Goal: Transaction & Acquisition: Purchase product/service

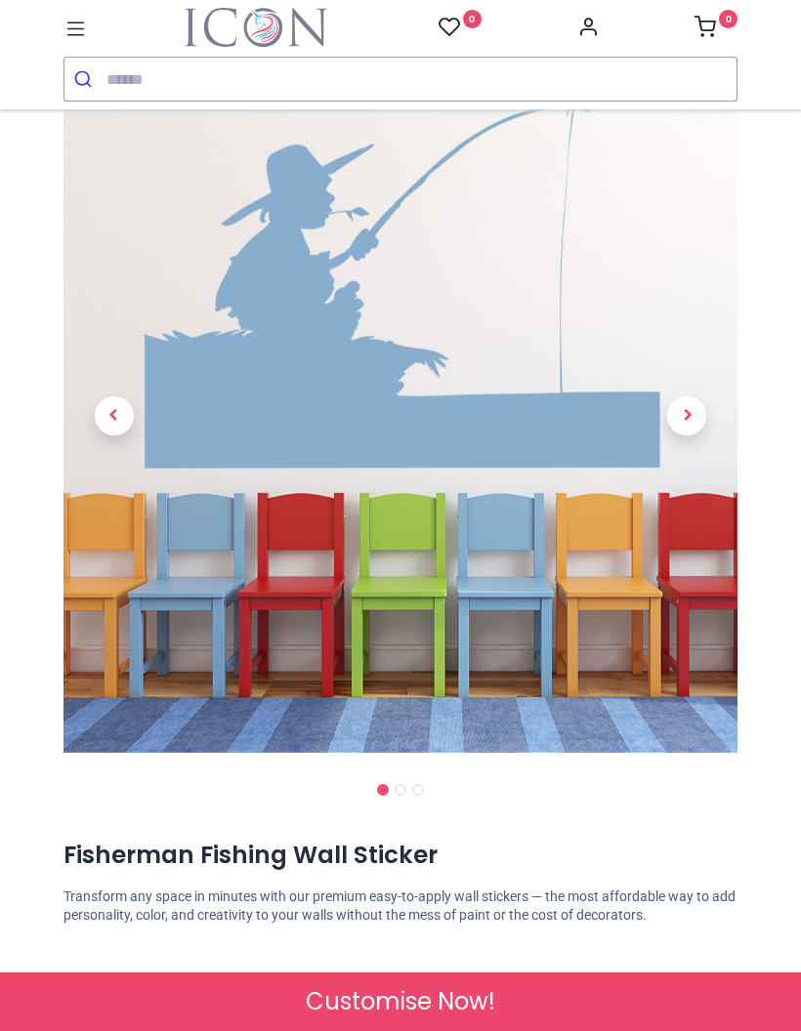
scroll to position [78, 0]
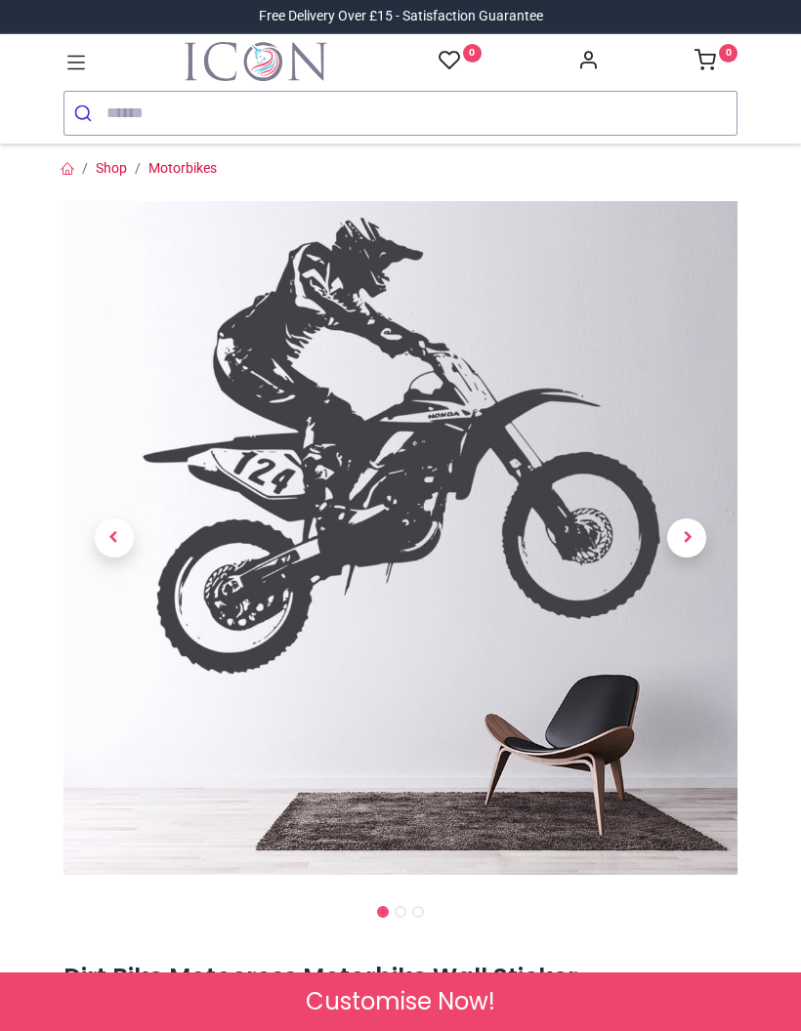
click at [690, 538] on span "Next" at bounding box center [686, 537] width 39 height 39
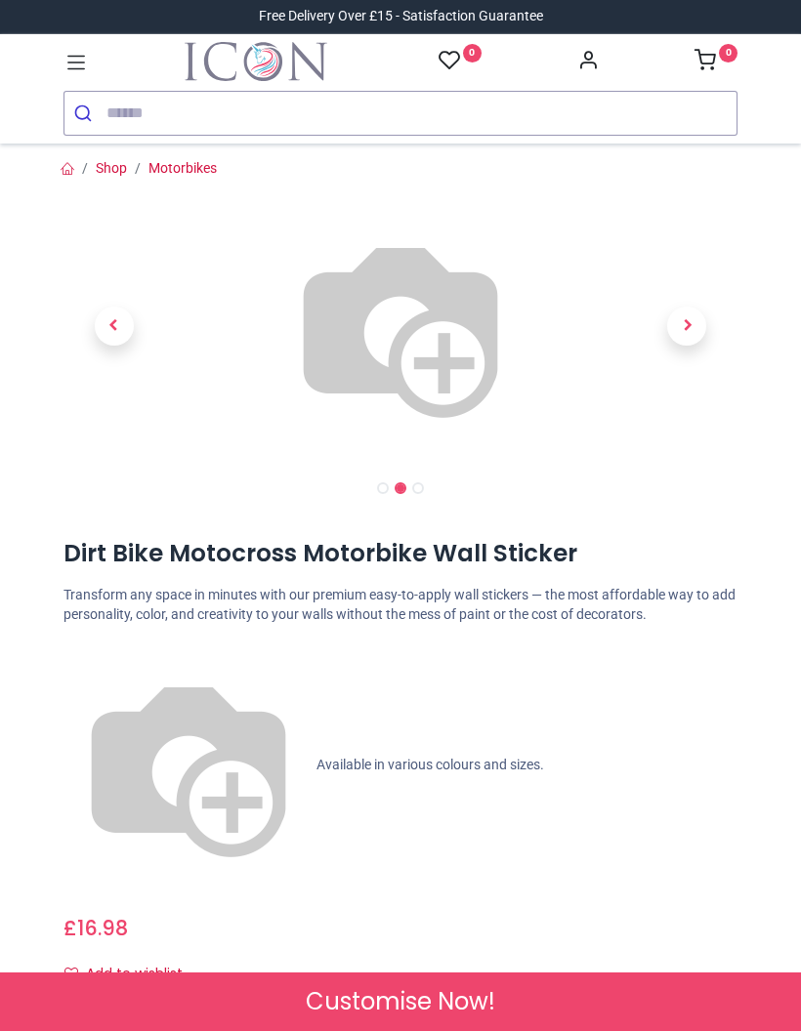
click at [686, 346] on span "Next" at bounding box center [686, 326] width 39 height 39
click at [689, 346] on span "Next" at bounding box center [686, 326] width 39 height 39
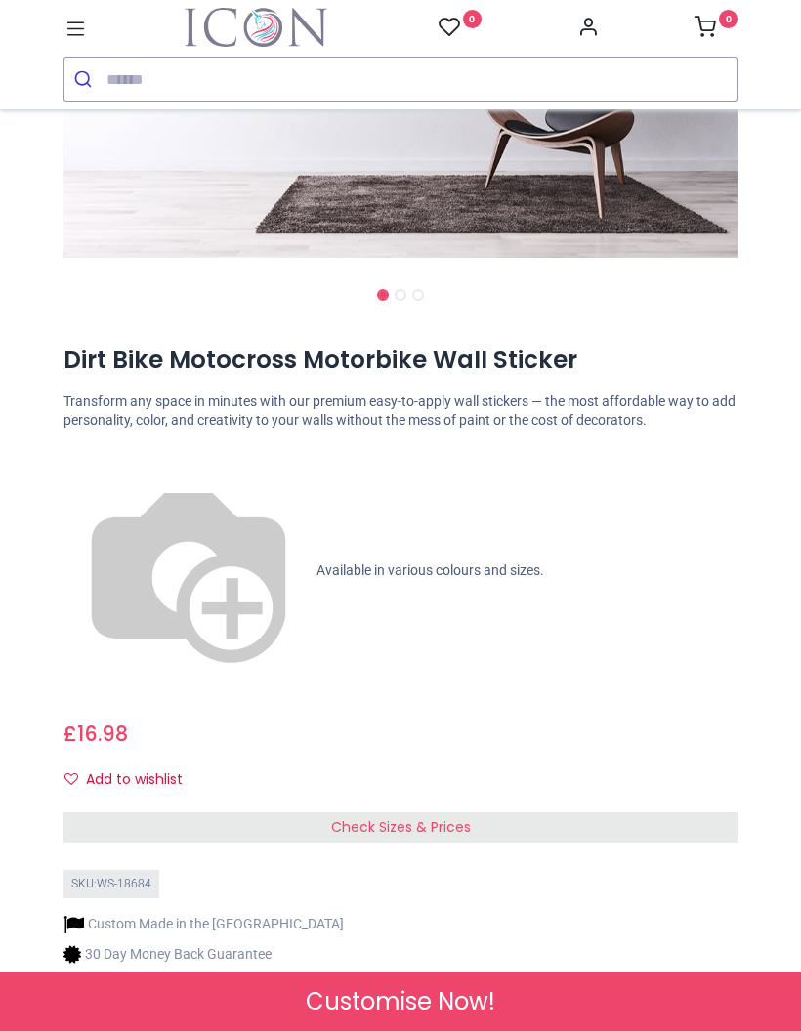
scroll to position [589, 0]
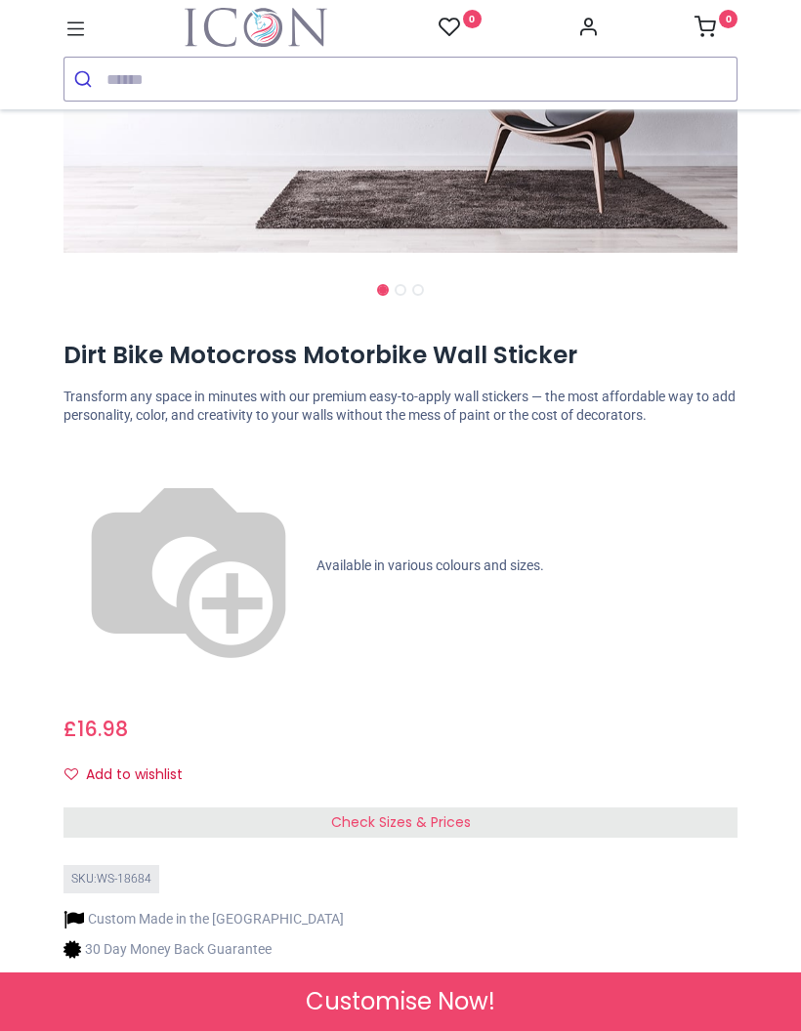
click at [438, 812] on span "Check Sizes & Prices" at bounding box center [401, 822] width 140 height 20
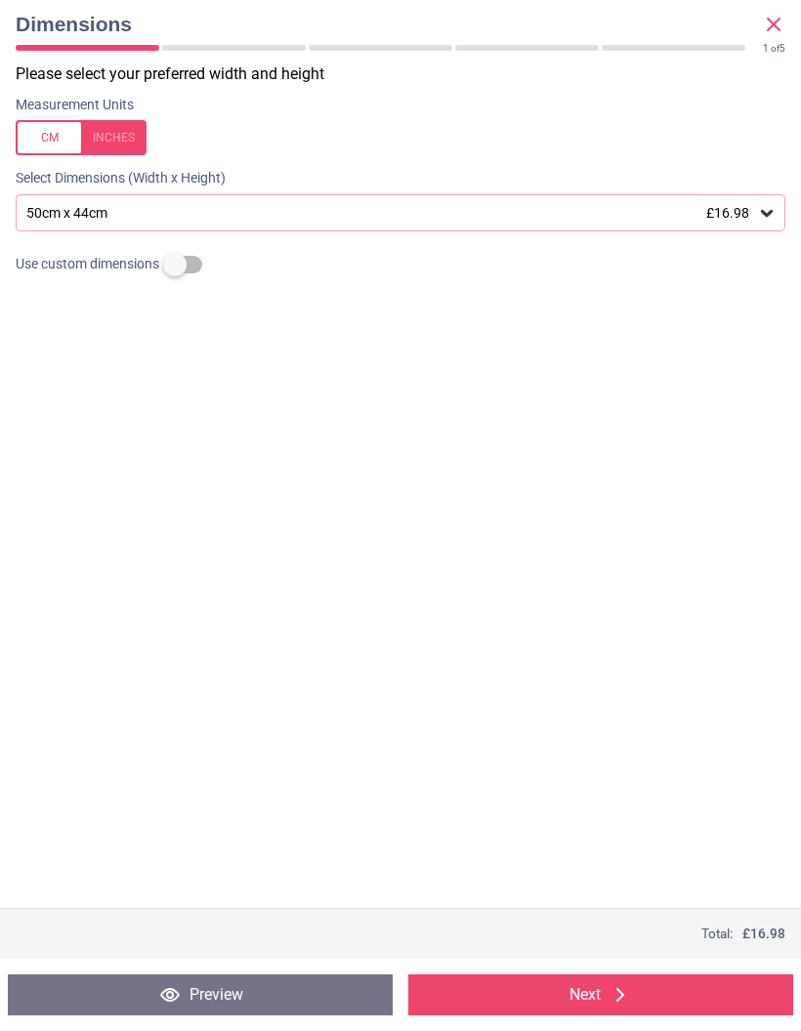
click at [765, 214] on icon at bounding box center [766, 213] width 12 height 7
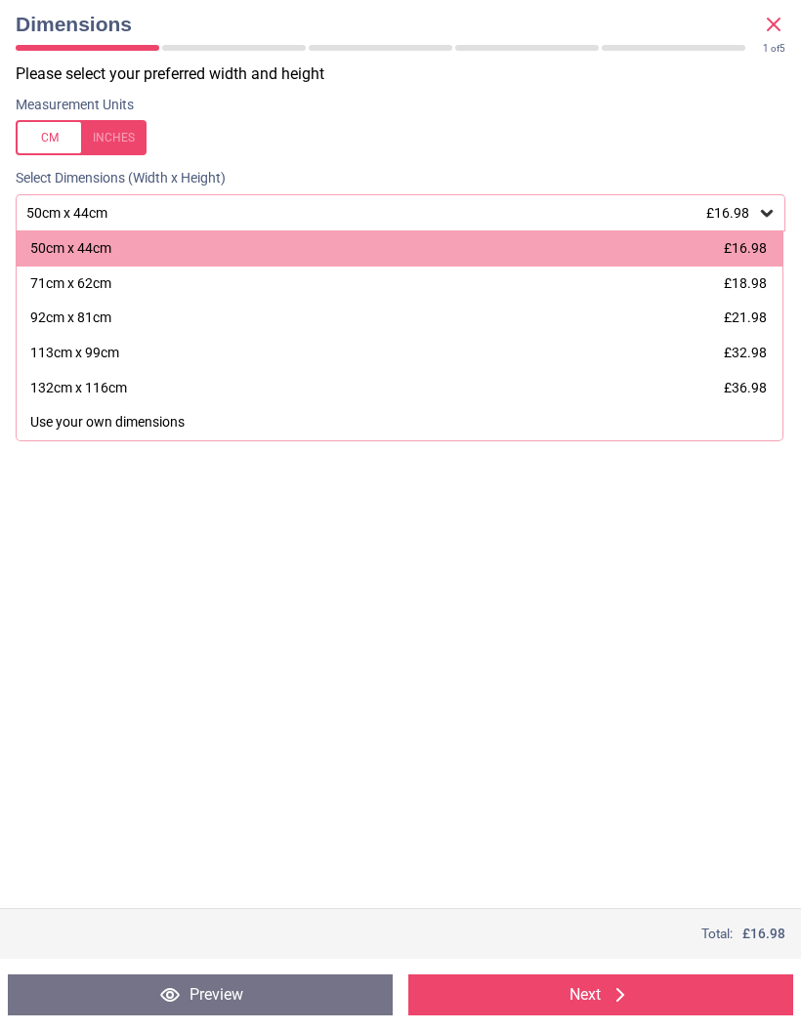
click at [69, 322] on div "92cm x 81cm" at bounding box center [70, 318] width 81 height 20
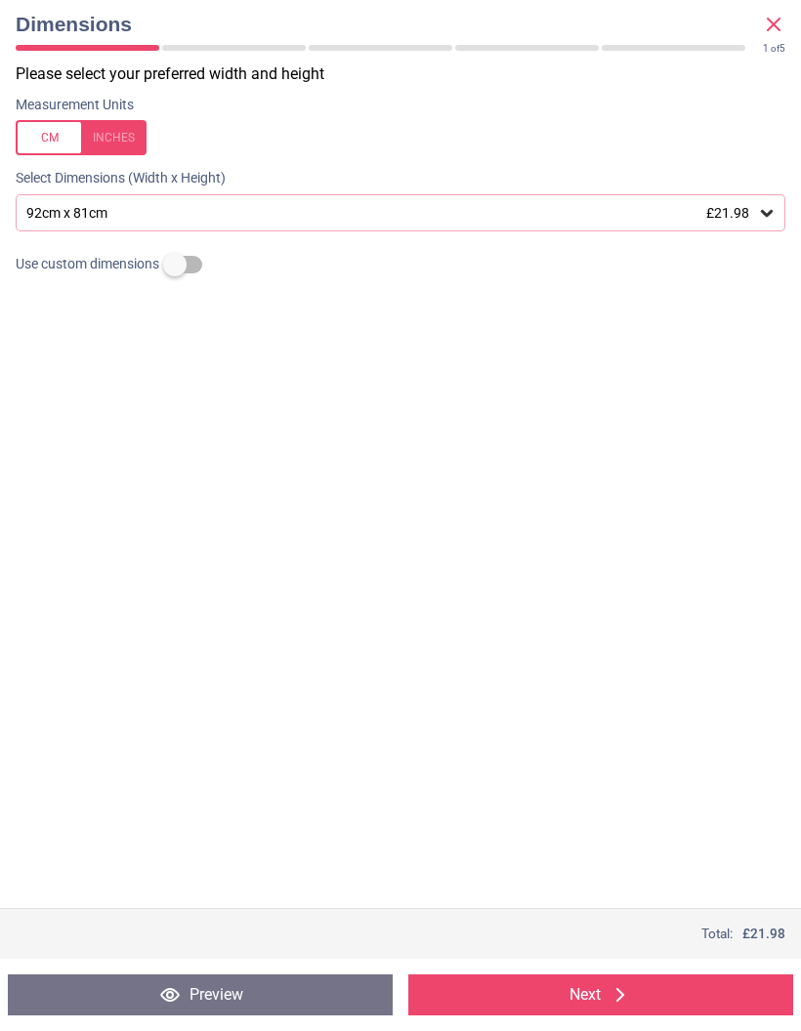
click at [769, 217] on icon at bounding box center [767, 213] width 20 height 20
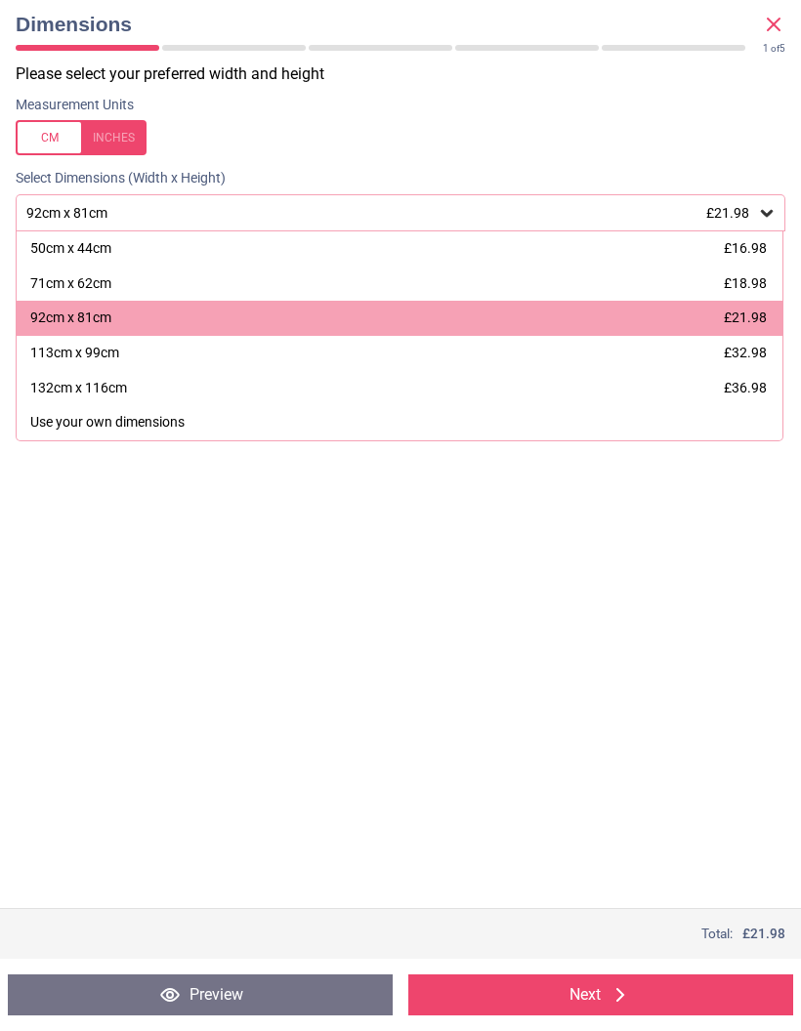
click at [208, 361] on div "113cm x 99cm £32.98" at bounding box center [399, 353] width 765 height 35
